Goal: Transaction & Acquisition: Purchase product/service

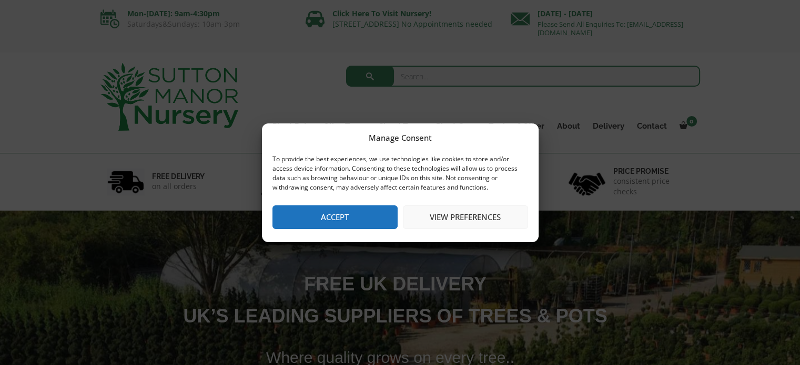
click at [320, 220] on button "Accept" at bounding box center [334, 218] width 125 height 24
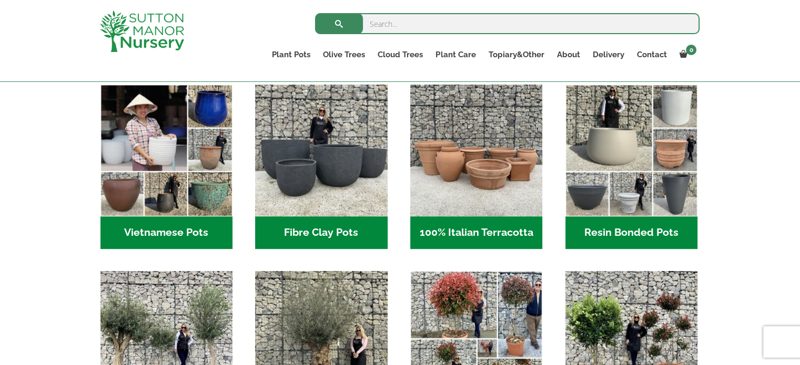
scroll to position [309, 0]
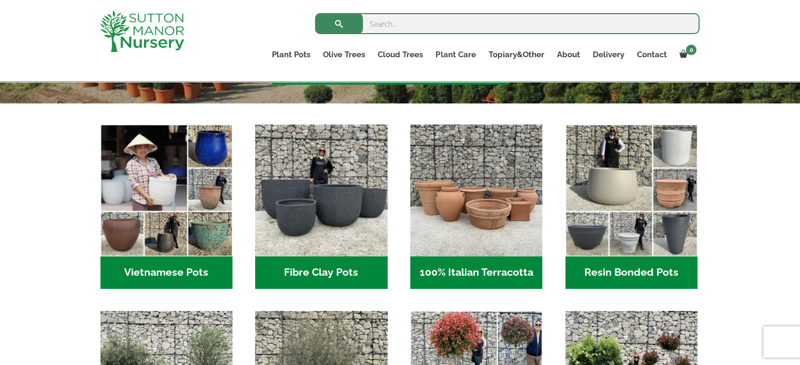
click at [460, 270] on h2 "100% Italian Terracotta (26)" at bounding box center [476, 273] width 132 height 33
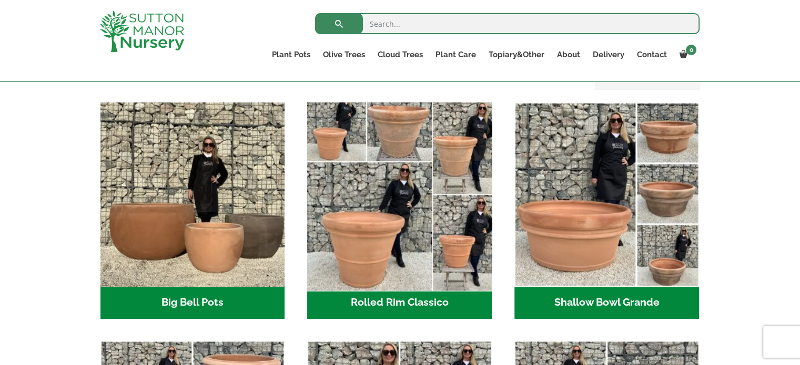
scroll to position [325, 0]
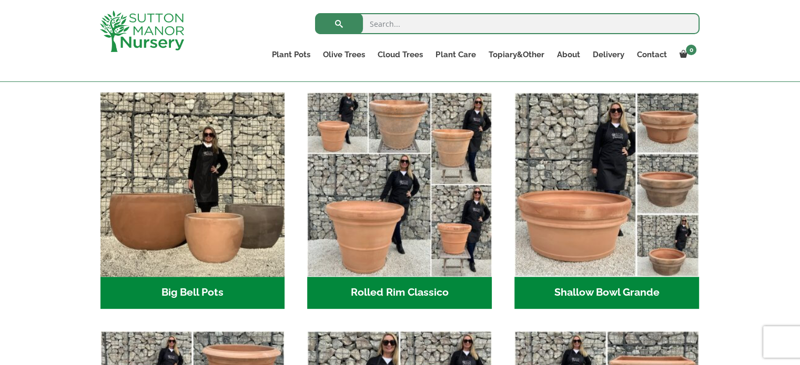
click at [426, 293] on h2 "Rolled Rim Classico (7)" at bounding box center [399, 293] width 185 height 33
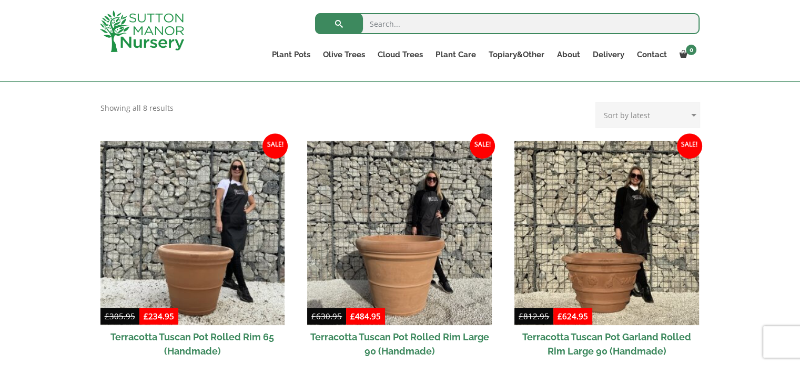
scroll to position [417, 0]
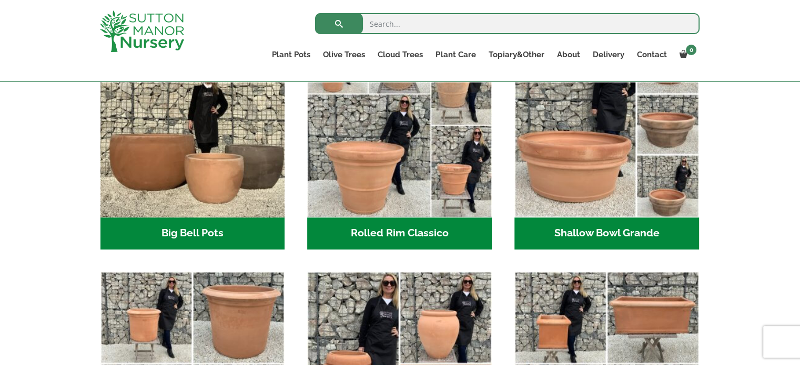
scroll to position [385, 0]
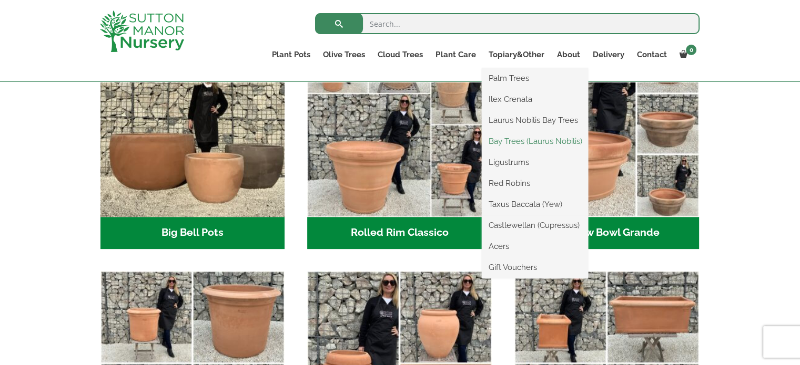
click at [515, 141] on link "Bay Trees (Laurus Nobilis)" at bounding box center [535, 142] width 106 height 16
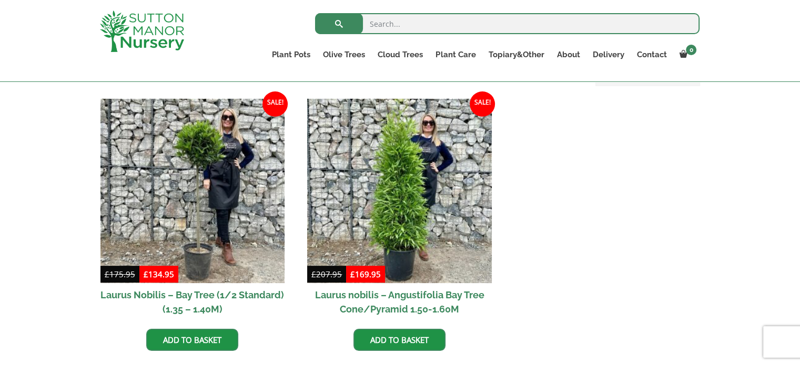
scroll to position [251, 0]
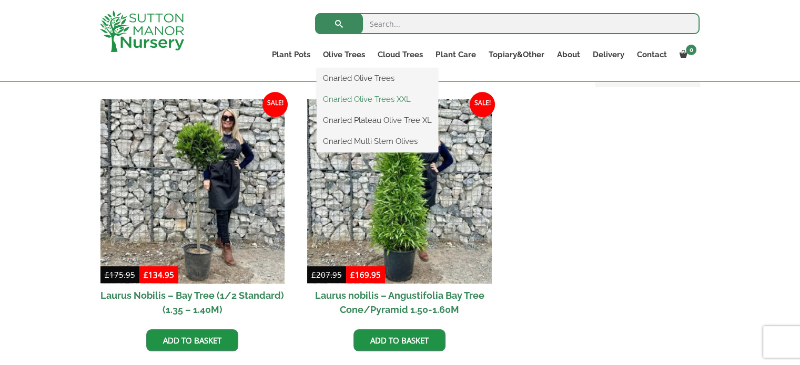
click at [370, 101] on link "Gnarled Olive Trees XXL" at bounding box center [376, 99] width 121 height 16
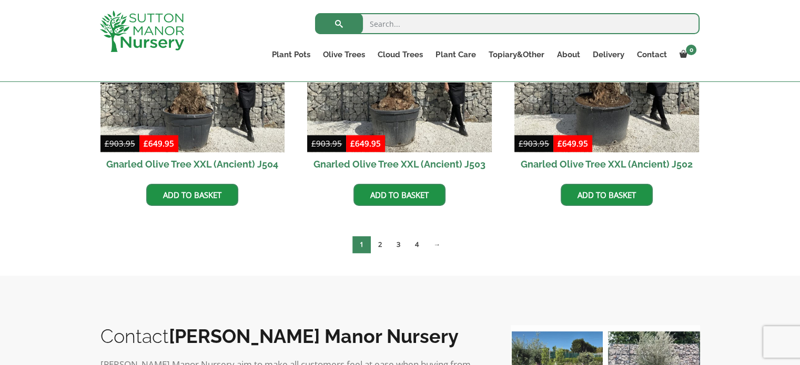
scroll to position [1682, 0]
click at [374, 243] on link "2" at bounding box center [380, 244] width 18 height 17
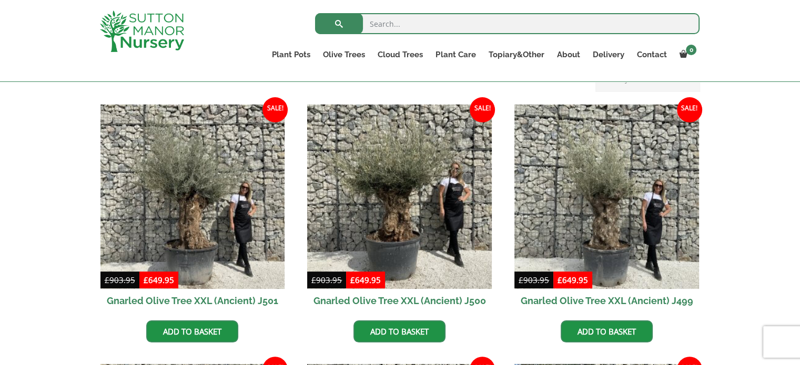
scroll to position [247, 0]
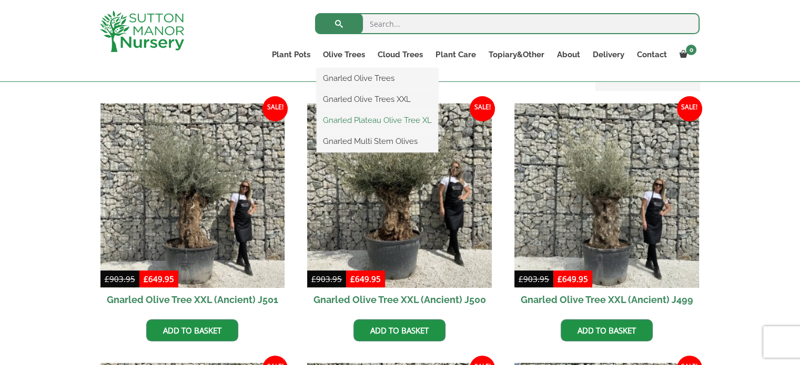
click at [365, 119] on link "Gnarled Plateau Olive Tree XL" at bounding box center [376, 120] width 121 height 16
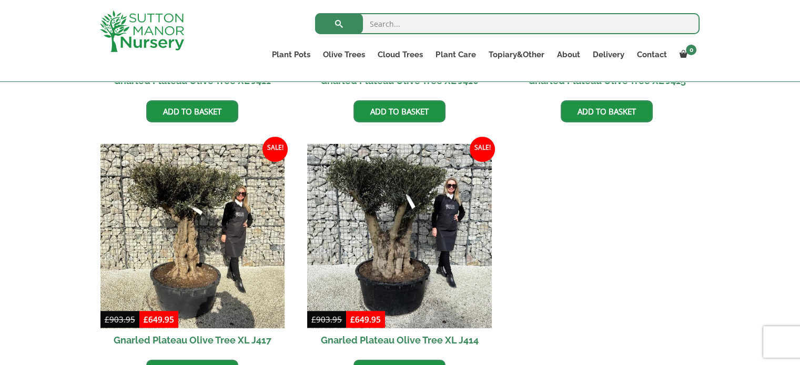
scroll to position [655, 0]
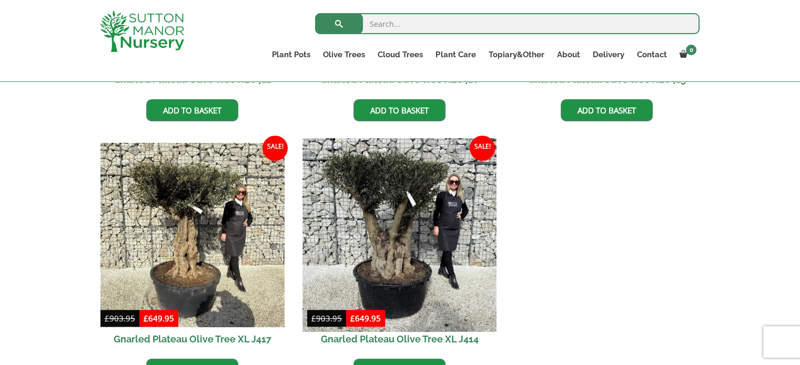
click at [385, 243] on img at bounding box center [399, 235] width 193 height 193
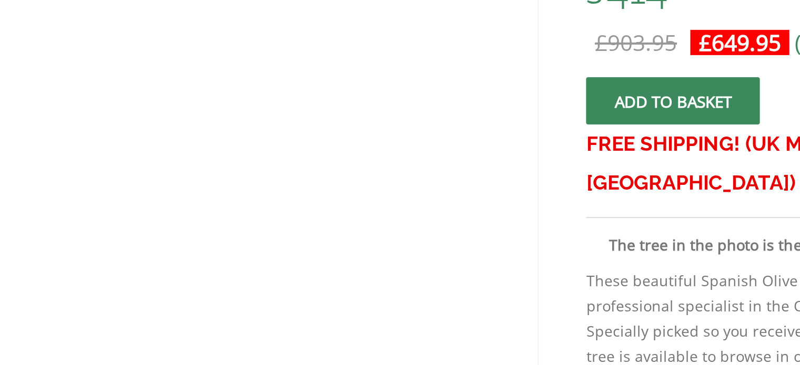
scroll to position [180, 0]
